Goal: Task Accomplishment & Management: Manage account settings

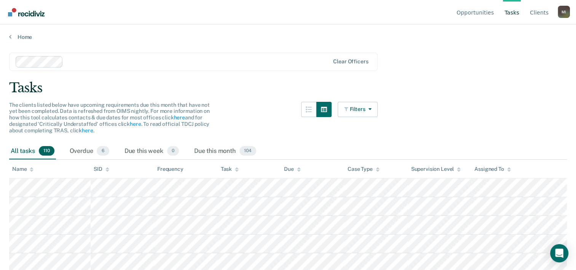
click at [448, 137] on main "Clear officers Tasks The clients listed below have upcoming requirements due th…" at bounding box center [288, 153] width 576 height 227
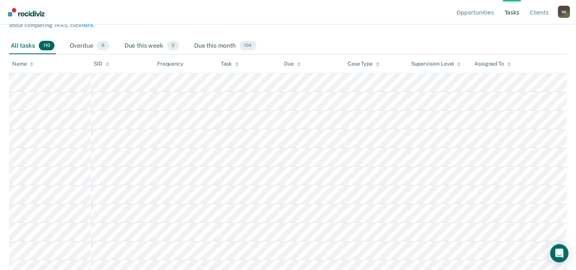
scroll to position [61, 0]
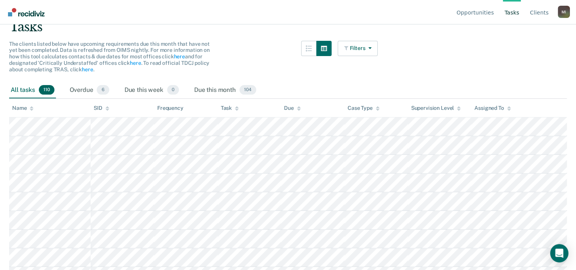
click at [327, 83] on div "All tasks 110 Overdue 6 Due this week 0 Due this month 104" at bounding box center [288, 90] width 558 height 17
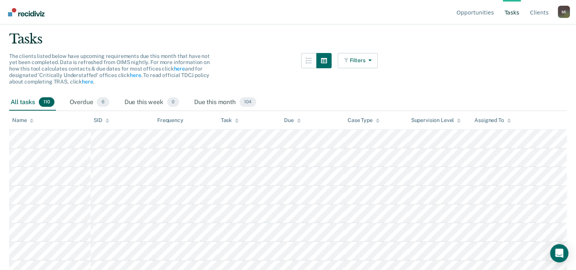
scroll to position [0, 0]
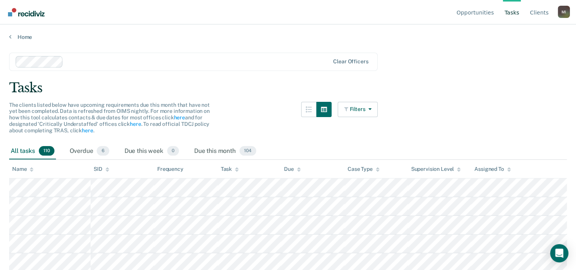
click at [179, 46] on main "Clear officers Tasks The clients listed below have upcoming requirements due th…" at bounding box center [288, 153] width 576 height 227
click at [419, 97] on main "Clear officers Tasks The clients listed below have upcoming requirements due th…" at bounding box center [288, 153] width 576 height 227
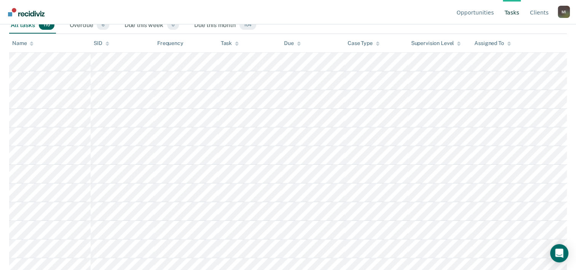
scroll to position [137, 0]
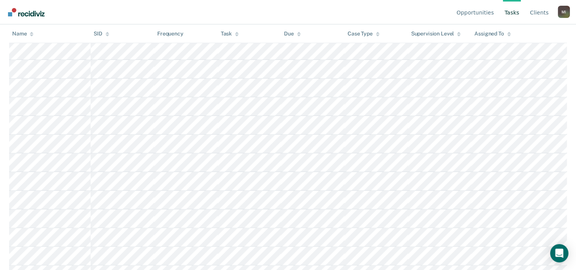
click at [238, 12] on nav "Opportunities Tasks Client s [PERSON_NAME] M I Profile How it works Log Out" at bounding box center [288, 12] width 564 height 24
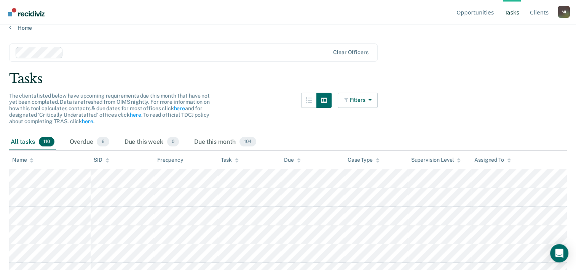
scroll to position [0, 0]
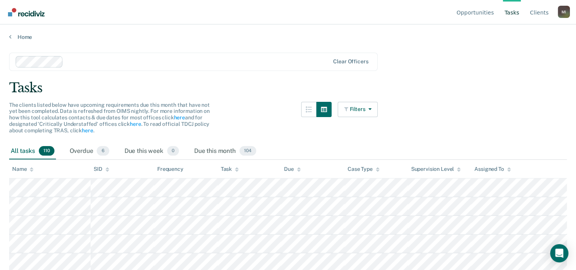
click at [251, 109] on div "The clients listed below have upcoming requirements due this month that have no…" at bounding box center [193, 122] width 369 height 41
click at [99, 147] on span "6" at bounding box center [103, 151] width 12 height 10
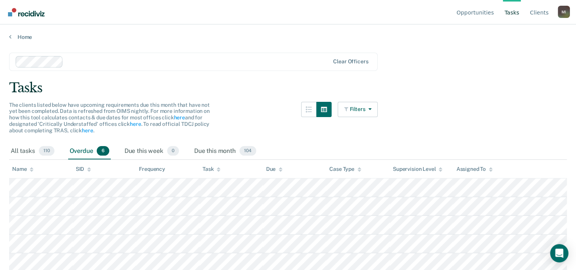
click at [279, 83] on div "Tasks" at bounding box center [288, 88] width 558 height 16
click at [21, 36] on link "Home" at bounding box center [288, 37] width 558 height 7
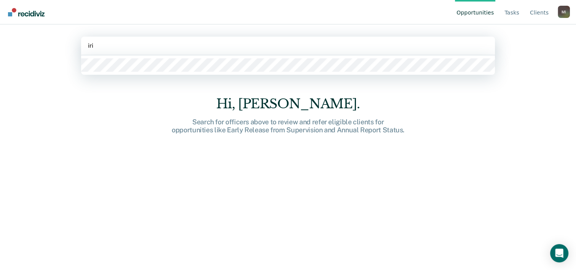
type input "iris"
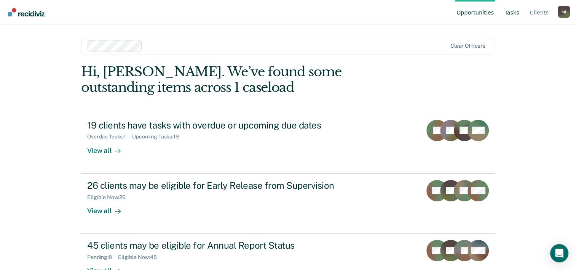
click at [517, 12] on link "Tasks" at bounding box center [512, 12] width 18 height 24
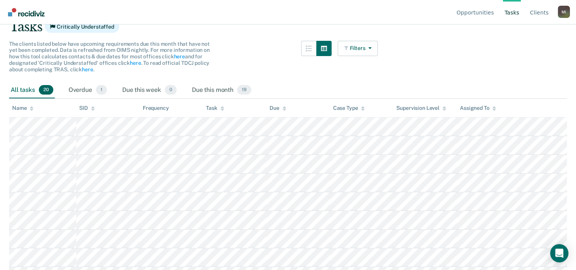
scroll to position [76, 0]
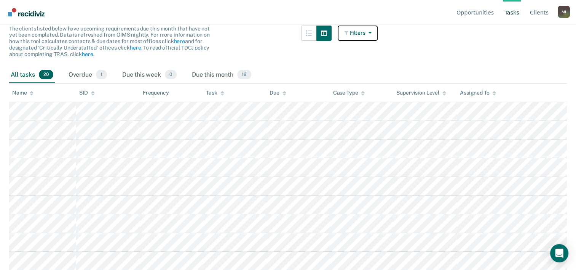
click at [377, 33] on button "Filters" at bounding box center [358, 33] width 40 height 15
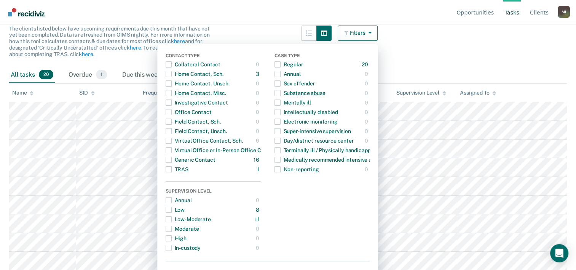
click at [438, 54] on main "Clear officers Tasks Critically Understaffed The clients listed below have upco…" at bounding box center [288, 77] width 576 height 227
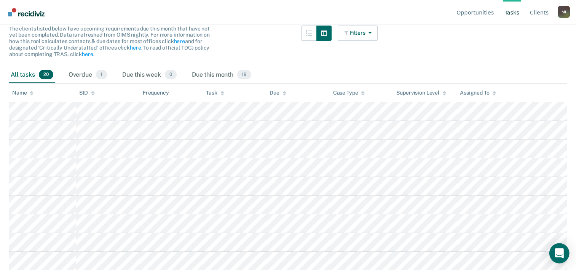
click at [561, 246] on div "Open Intercom Messenger" at bounding box center [559, 253] width 20 height 20
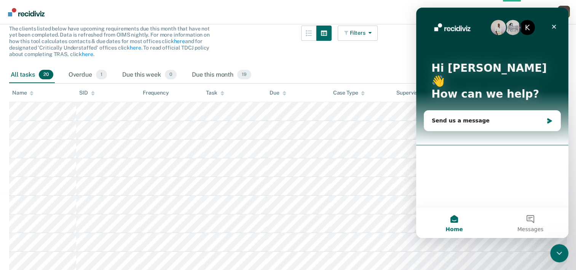
scroll to position [0, 0]
click at [483, 117] on div "Send us a message" at bounding box center [488, 121] width 112 height 8
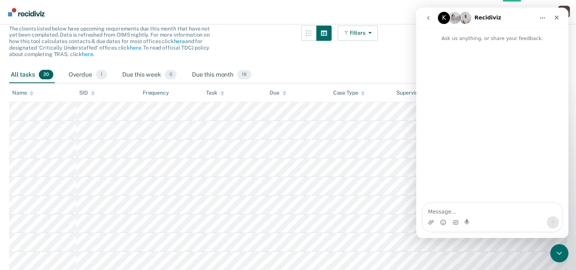
click at [466, 20] on img "Intercom messenger" at bounding box center [465, 18] width 12 height 12
click at [557, 14] on icon "Close" at bounding box center [557, 17] width 6 height 6
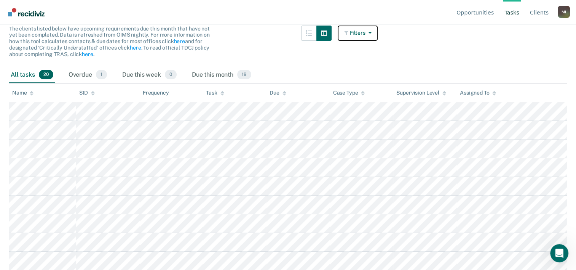
click at [359, 31] on button "Filters" at bounding box center [358, 33] width 40 height 15
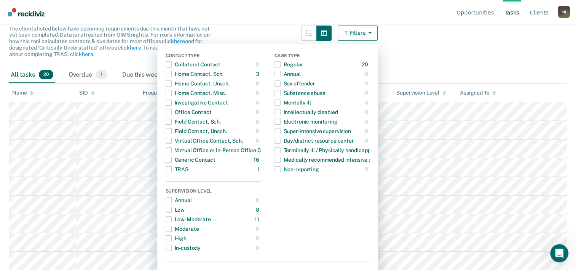
click at [268, 29] on div "The clients listed below have upcoming requirements due this month that have no…" at bounding box center [193, 46] width 369 height 41
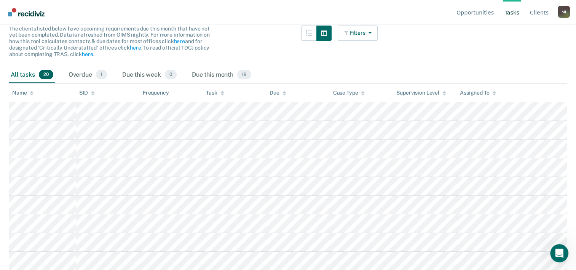
click at [299, 47] on div "The clients listed below have upcoming requirements due this month that have no…" at bounding box center [193, 46] width 369 height 41
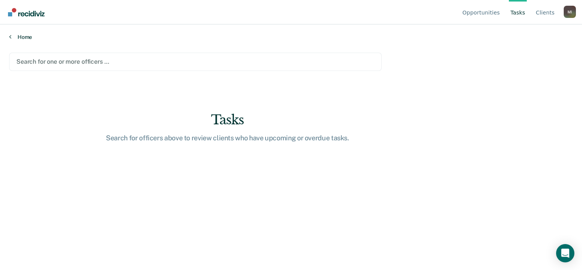
click at [18, 38] on link "Home" at bounding box center [291, 37] width 564 height 7
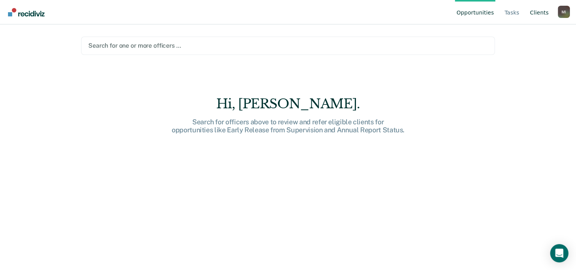
click at [541, 16] on link "Client s" at bounding box center [540, 12] width 22 height 24
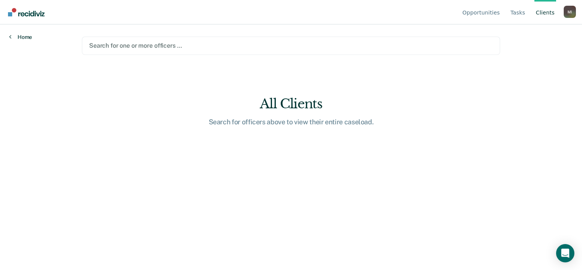
click at [28, 38] on link "Home" at bounding box center [20, 37] width 23 height 7
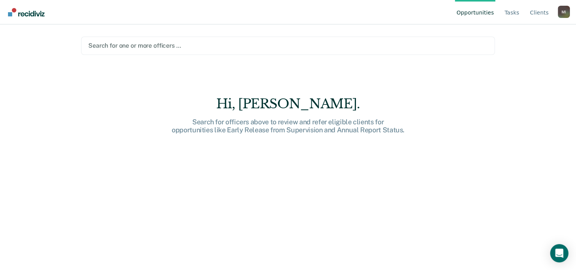
click at [34, 8] on img "Go to Recidiviz Home" at bounding box center [26, 12] width 37 height 8
click at [511, 14] on link "Tasks" at bounding box center [512, 12] width 18 height 24
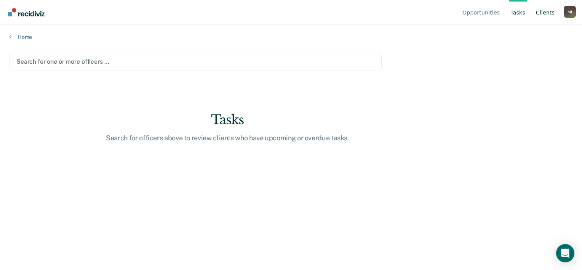
click at [546, 14] on link "Client s" at bounding box center [545, 12] width 22 height 24
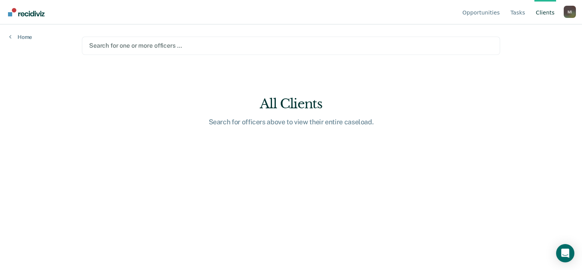
click at [566, 14] on div "M I" at bounding box center [570, 12] width 12 height 12
click at [524, 40] on button "Profile" at bounding box center [538, 35] width 73 height 12
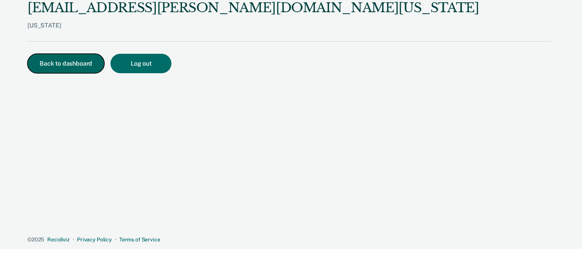
click at [89, 61] on button "Back to dashboard" at bounding box center [65, 63] width 77 height 19
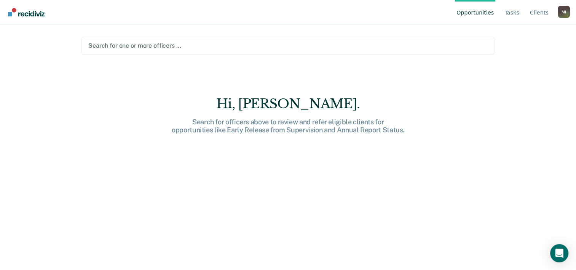
click at [162, 47] on div at bounding box center [287, 45] width 399 height 9
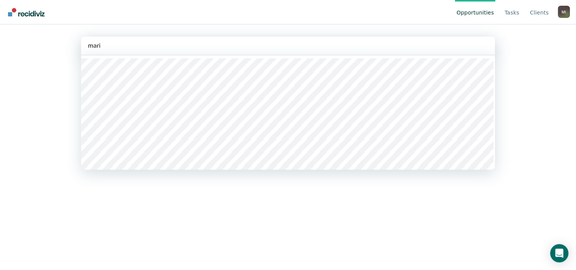
type input "mario"
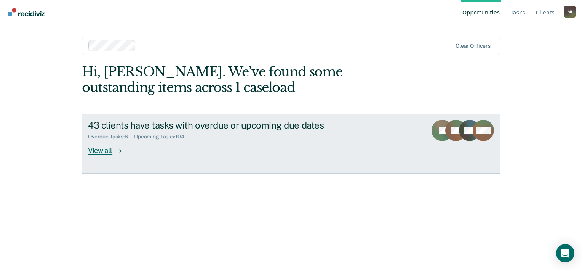
click at [96, 148] on div "View all" at bounding box center [109, 147] width 43 height 15
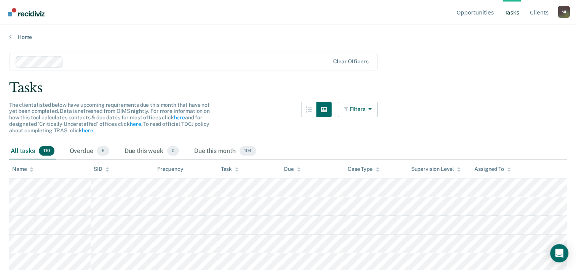
click at [308, 135] on div at bounding box center [316, 122] width 30 height 41
click at [519, 15] on link "Tasks" at bounding box center [512, 12] width 18 height 24
